Goal: Find specific page/section: Find specific page/section

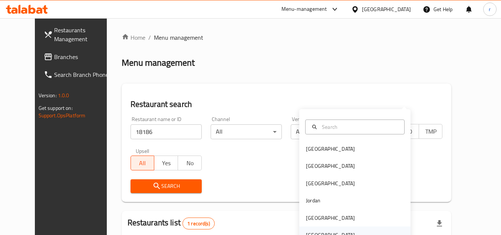
scroll to position [90, 0]
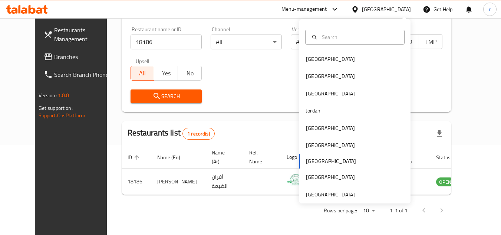
click at [318, 199] on div "[GEOGRAPHIC_DATA] [GEOGRAPHIC_DATA] [GEOGRAPHIC_DATA] [GEOGRAPHIC_DATA] [GEOGRA…" at bounding box center [355, 111] width 111 height 184
click at [317, 199] on div "[GEOGRAPHIC_DATA] [GEOGRAPHIC_DATA] [GEOGRAPHIC_DATA] [GEOGRAPHIC_DATA] [GEOGRA…" at bounding box center [355, 111] width 111 height 184
click at [308, 194] on div "[GEOGRAPHIC_DATA]" at bounding box center [330, 194] width 49 height 8
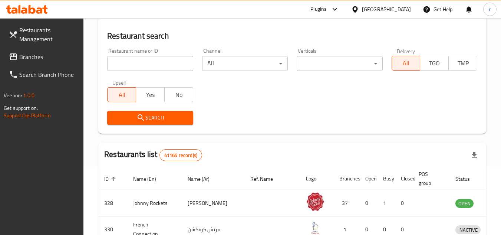
scroll to position [90, 0]
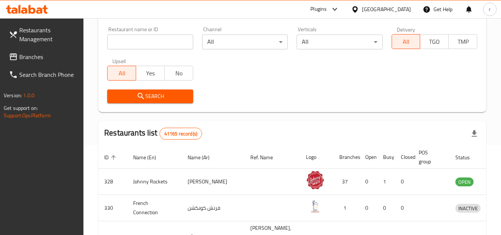
click at [23, 60] on span "Branches" at bounding box center [48, 56] width 59 height 9
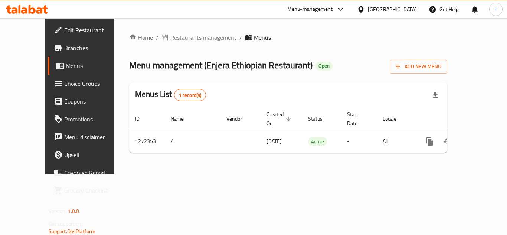
click at [185, 41] on span "Restaurants management" at bounding box center [203, 37] width 66 height 9
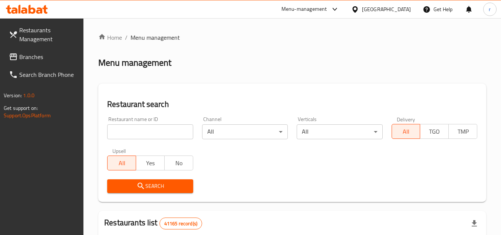
click at [132, 123] on div "Restaurant name or ID Restaurant name or ID" at bounding box center [150, 128] width 86 height 23
click at [134, 130] on input "search" at bounding box center [150, 131] width 86 height 15
paste input "690245"
type input "690245"
click at [124, 189] on span "Search" at bounding box center [150, 185] width 74 height 9
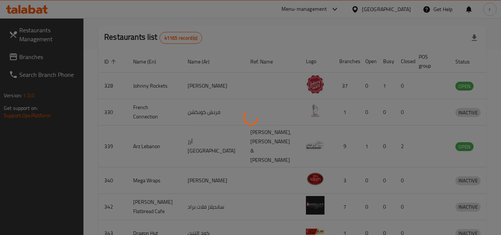
scroll to position [96, 0]
